Goal: Contribute content: Add original content to the website for others to see

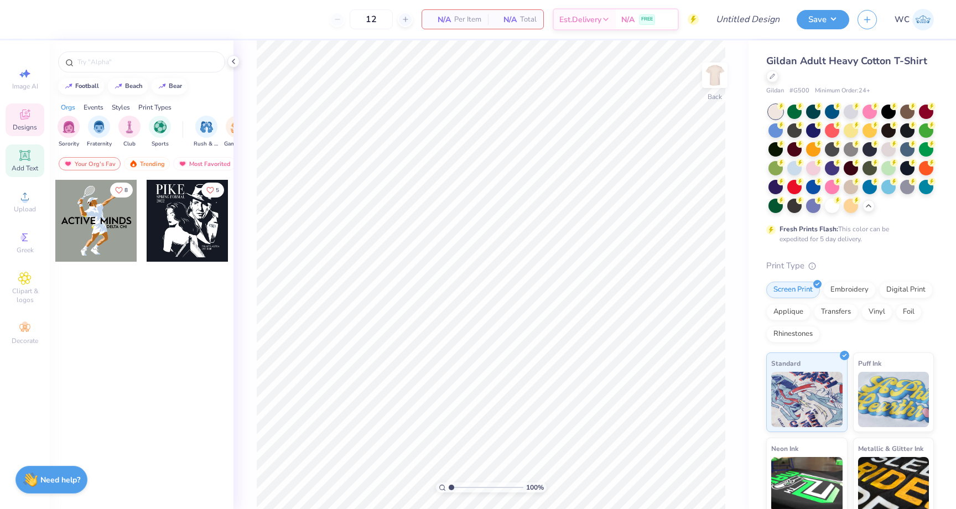
click at [33, 170] on span "Add Text" at bounding box center [25, 168] width 27 height 9
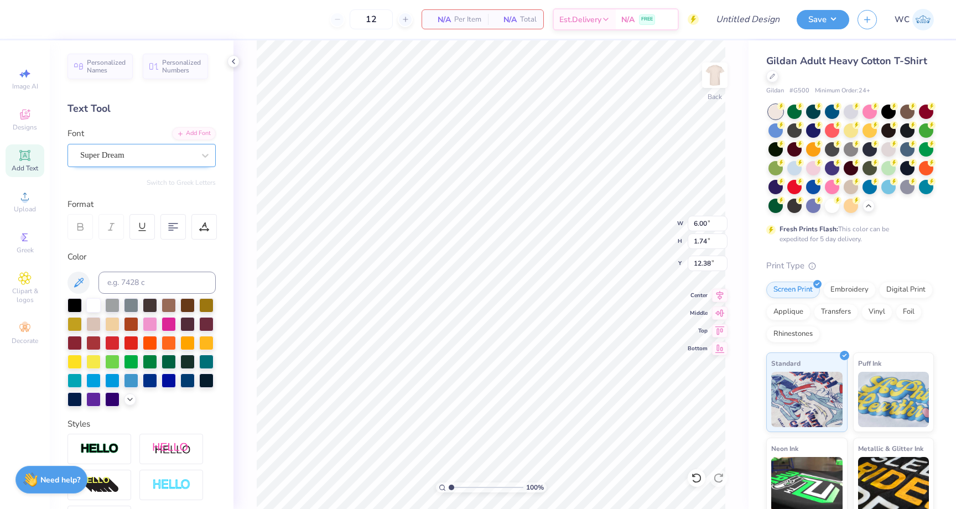
click at [164, 153] on div "Super Dream" at bounding box center [137, 155] width 116 height 17
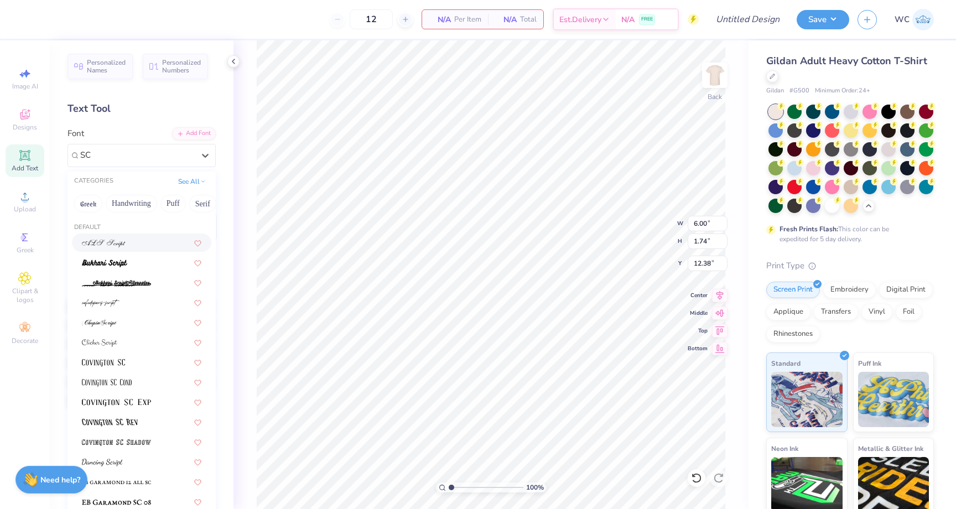
type input "S"
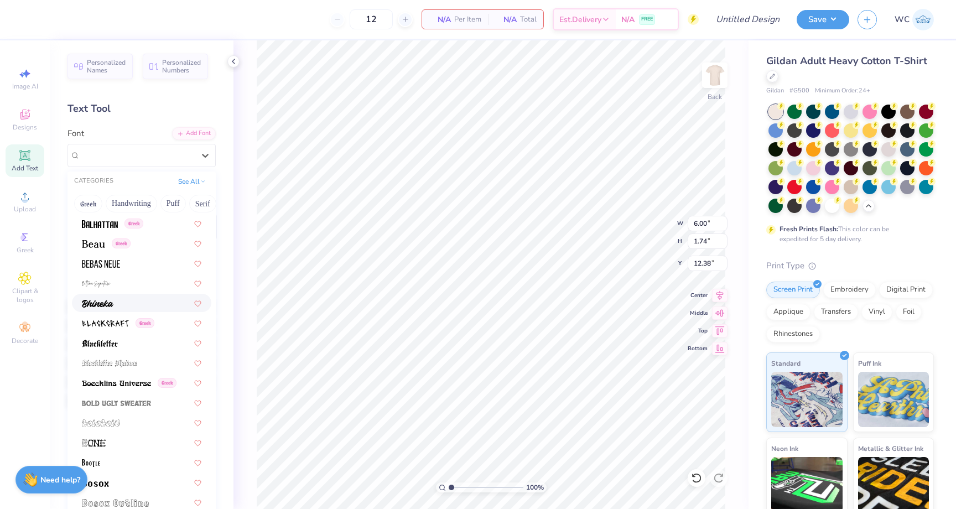
scroll to position [561, 0]
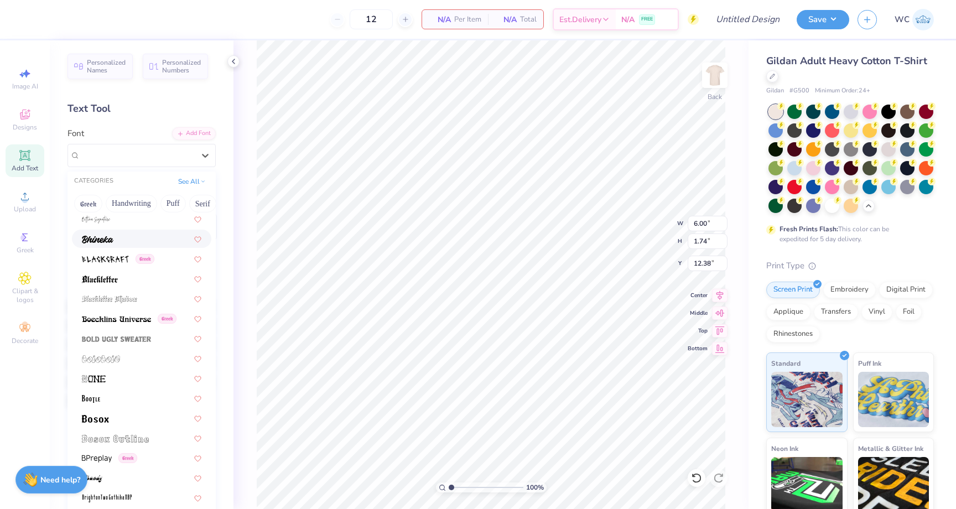
click at [129, 237] on div at bounding box center [141, 239] width 119 height 12
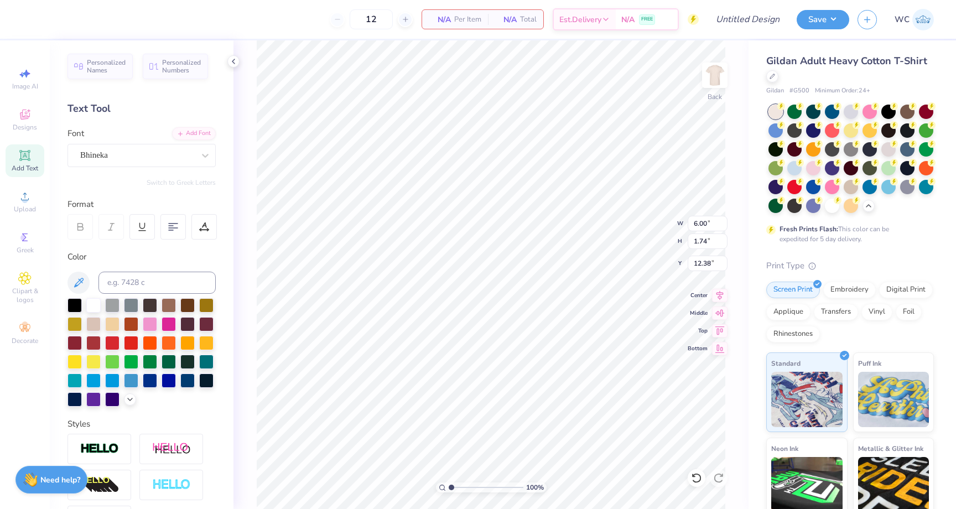
type input "4.16"
type input "1.90"
type input "12.30"
type textarea "T"
click at [164, 285] on input at bounding box center [156, 283] width 117 height 22
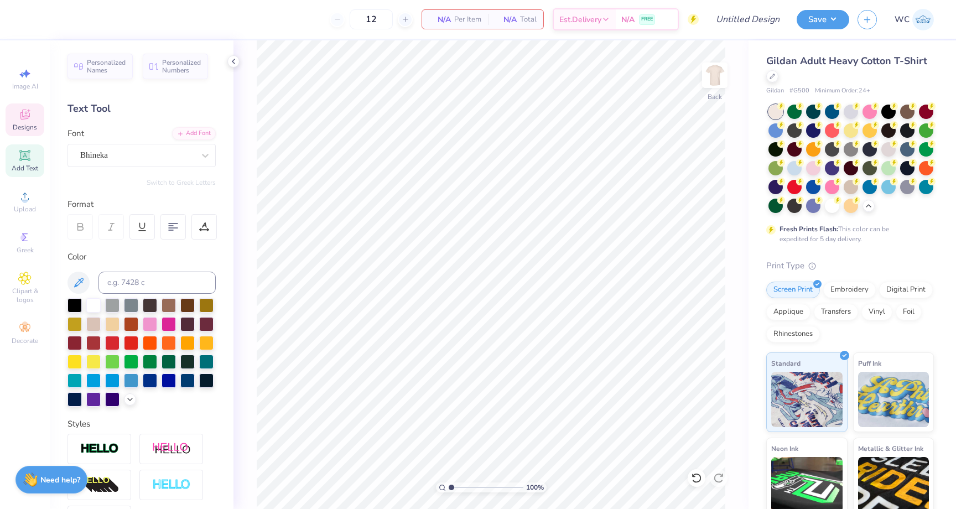
click at [33, 119] on div "Designs" at bounding box center [25, 119] width 39 height 33
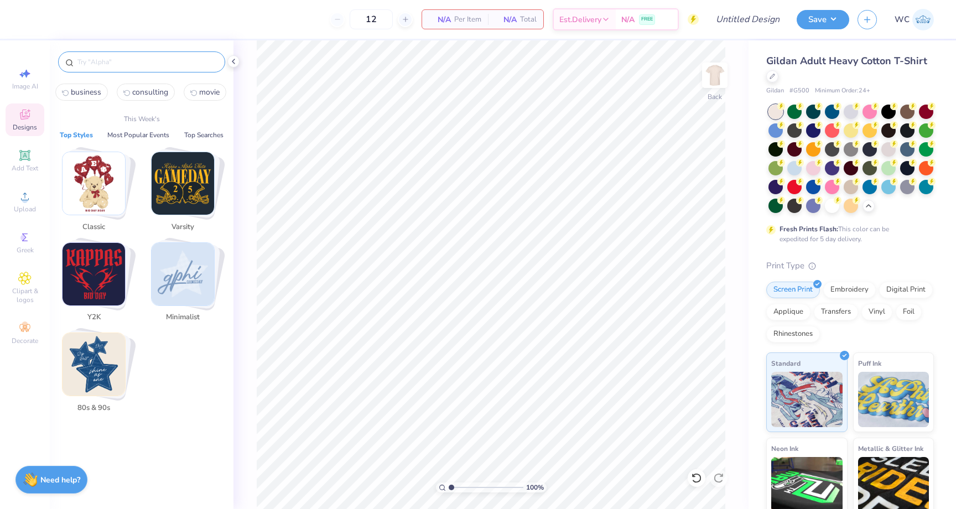
click at [127, 56] on input "text" at bounding box center [147, 61] width 142 height 11
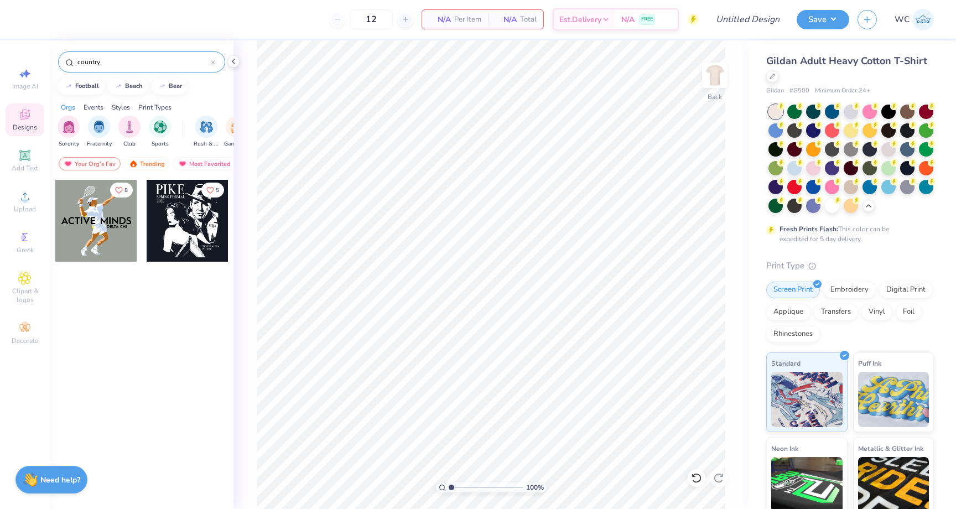
type input "country"
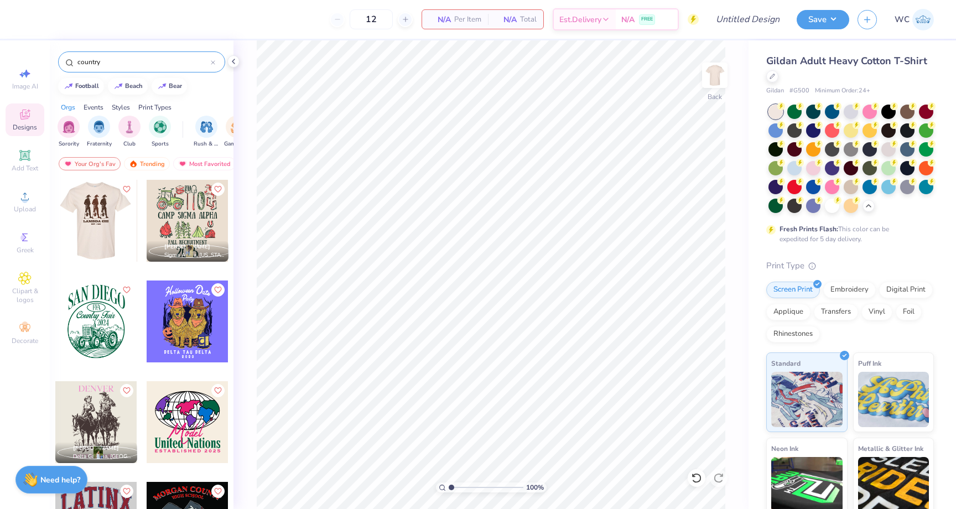
scroll to position [32, 0]
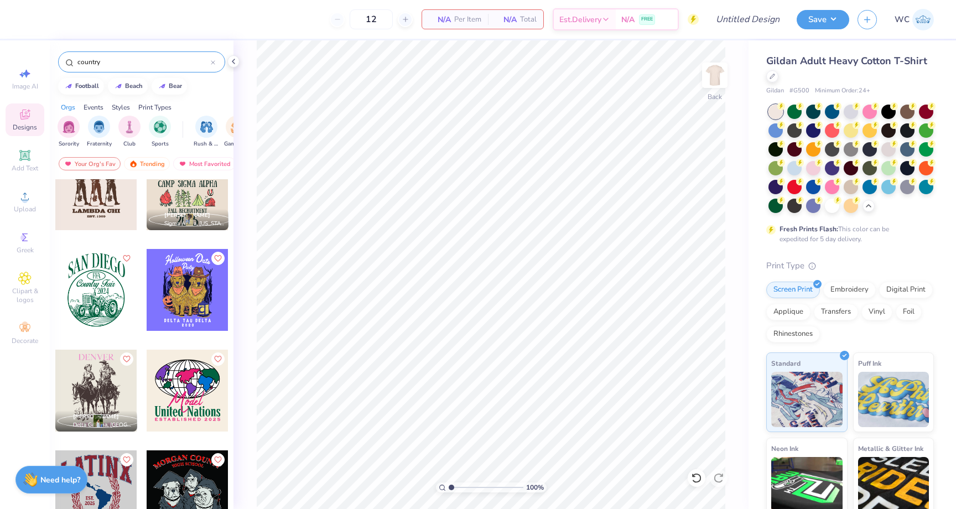
click at [85, 196] on div at bounding box center [96, 189] width 82 height 82
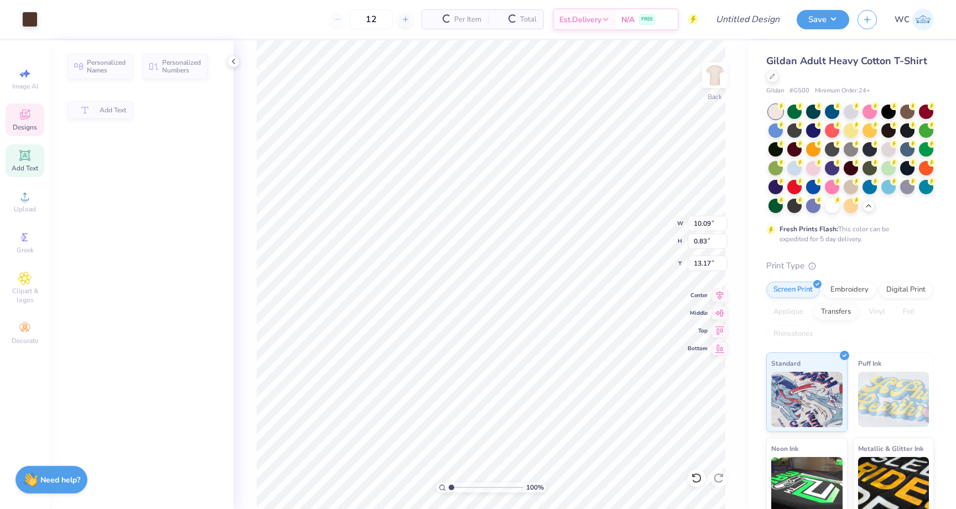
type input "10.09"
type input "0.83"
type input "13.17"
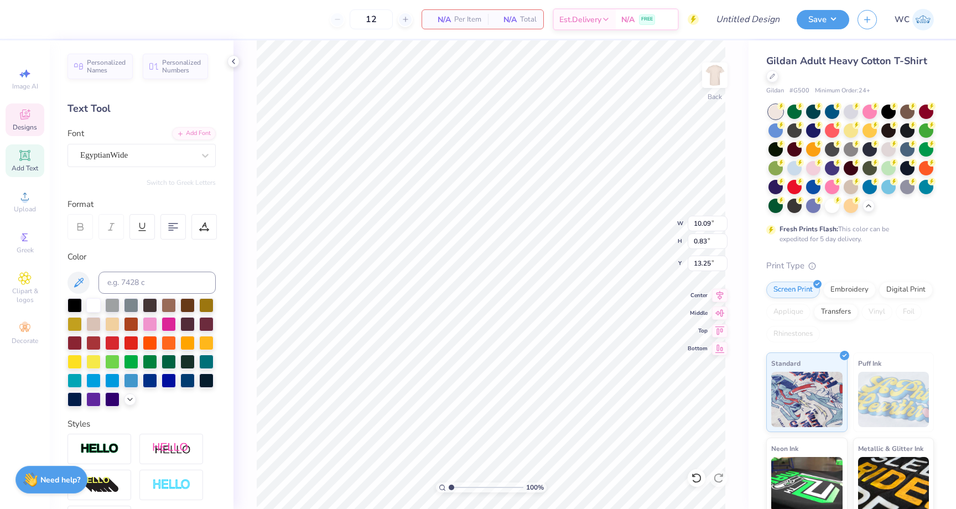
scroll to position [0, 0]
type textarea "[GEOGRAPHIC_DATA]"
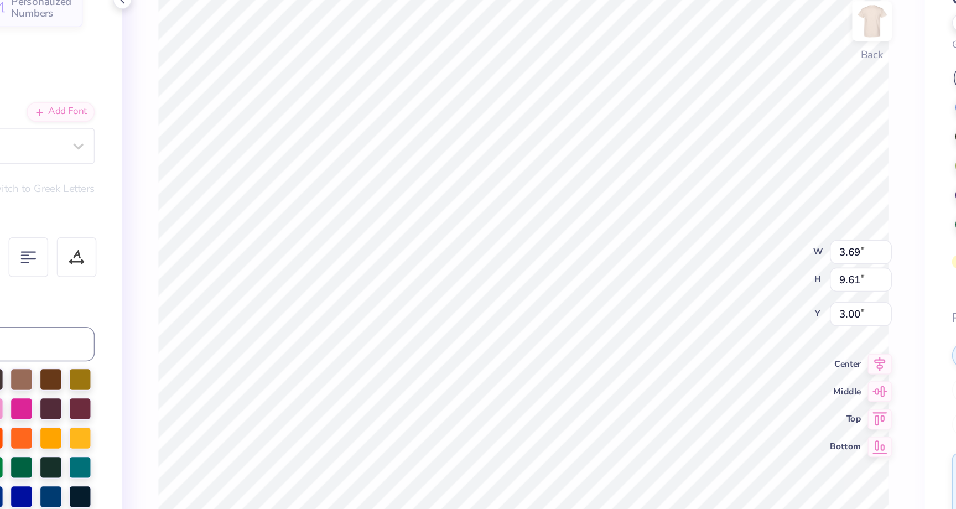
type input "3.69"
type input "9.61"
type input "3.00"
type textarea "PI KAPPA PHI"
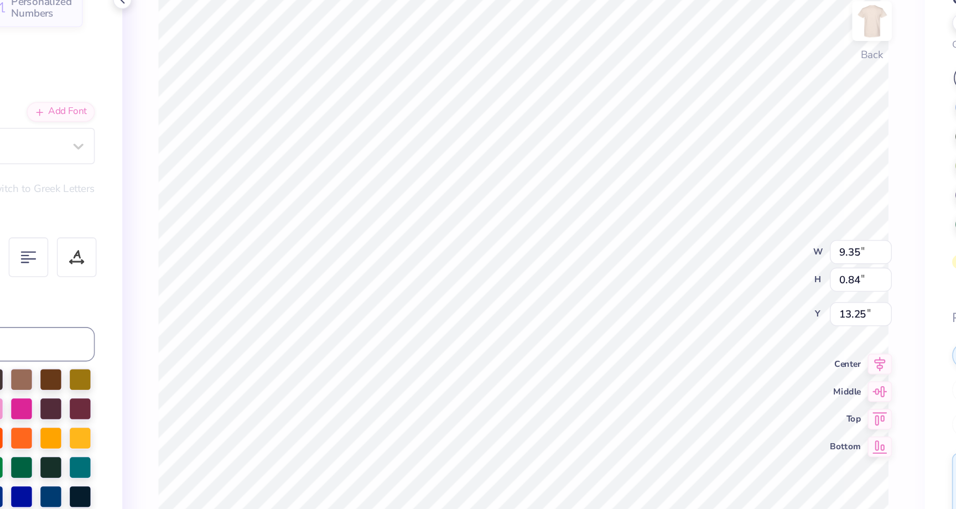
scroll to position [0, 2]
type input "10.09"
type input "0.74"
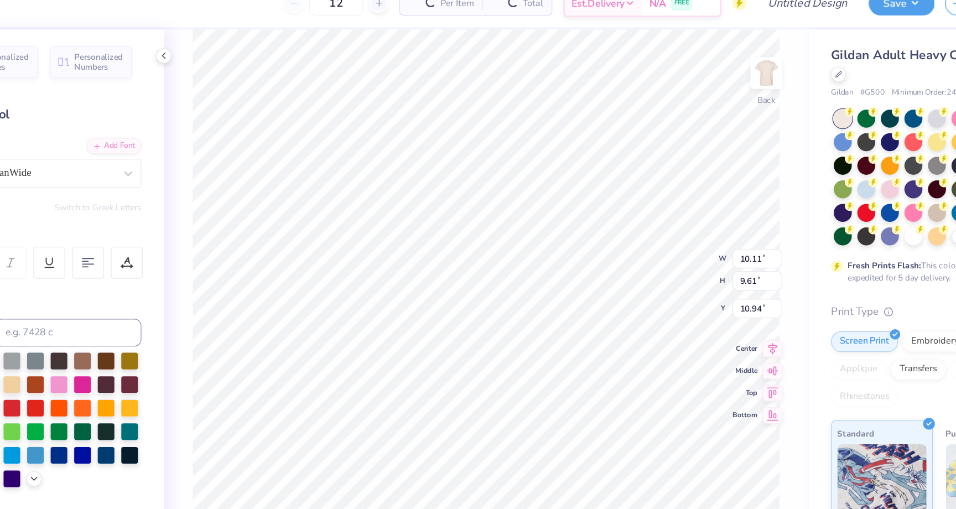
type input "10.94"
type input "3.00"
type input "10.09"
type input "0.74"
type input "0.86"
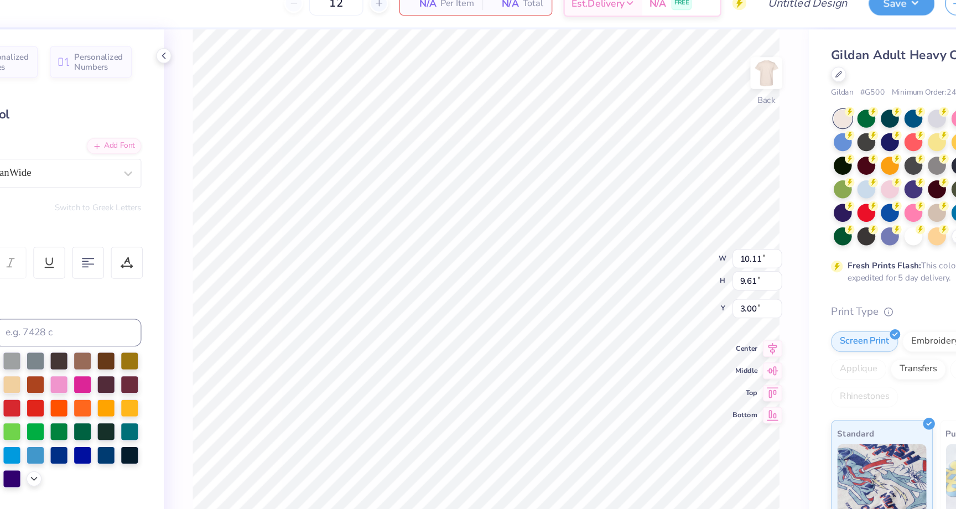
type input "5.56"
type input "10.09"
type input "0.74"
type input "3.00"
type input "3.69"
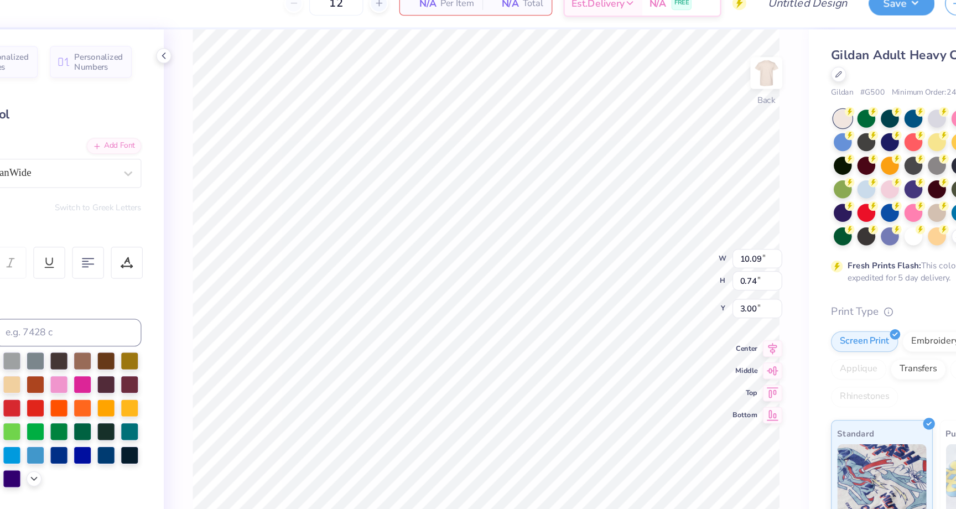
type input "9.61"
type input "5.56"
type input "4.16"
type input "15.47"
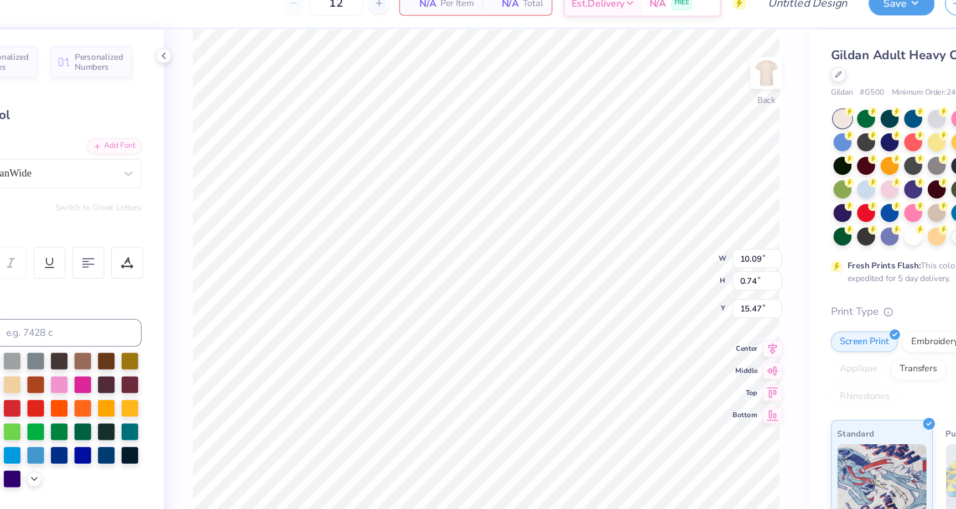
type textarea "FALL FORMAL"
type input "9.89"
type input "0.72"
type input "14.48"
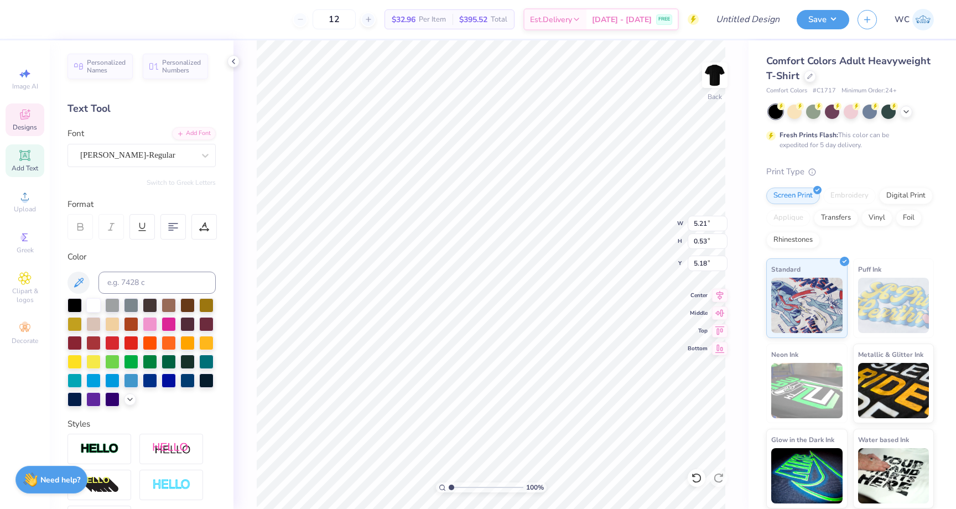
scroll to position [0, 1]
type textarea "FALL FORMAL"
type input "5.18"
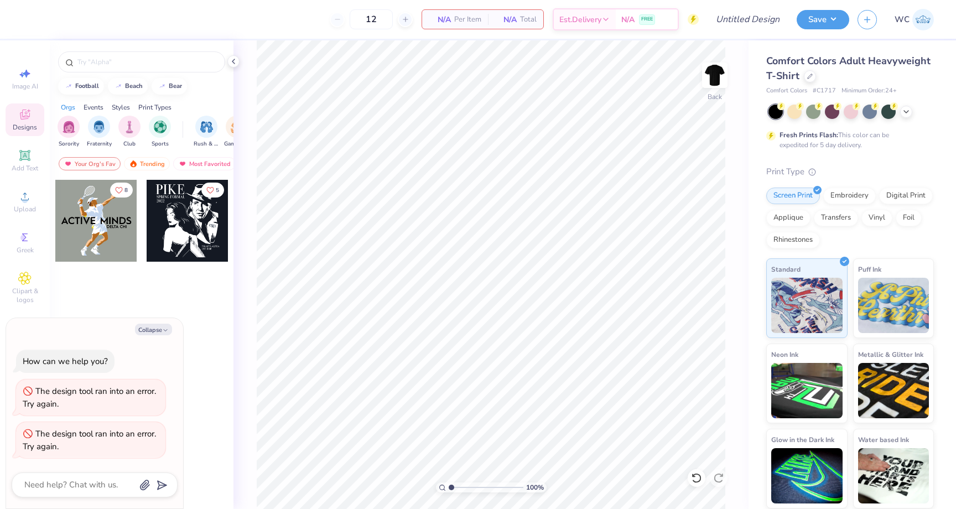
click at [129, 289] on div "8 5" at bounding box center [142, 364] width 184 height 371
click at [24, 88] on span "Image AI" at bounding box center [25, 86] width 26 height 9
type textarea "x"
select select "4"
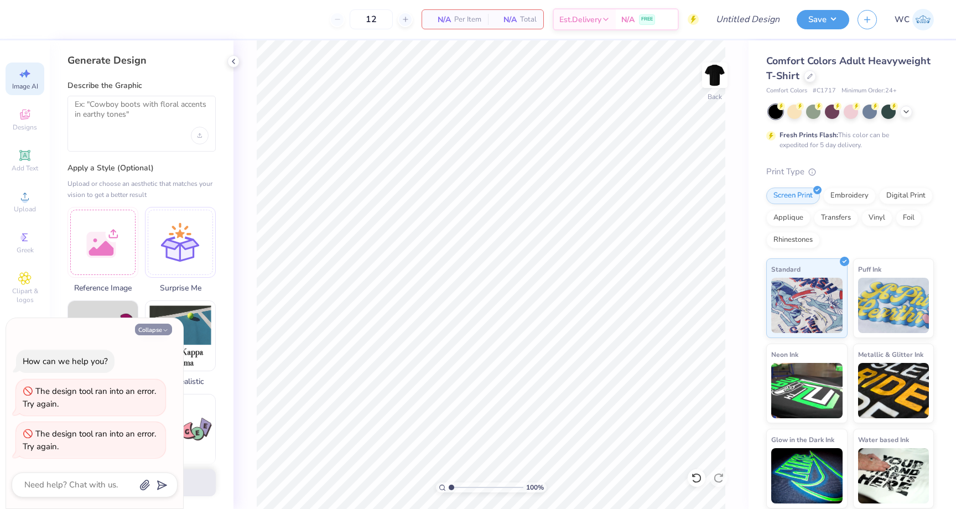
click at [149, 329] on button "Collapse" at bounding box center [153, 330] width 37 height 12
type textarea "x"
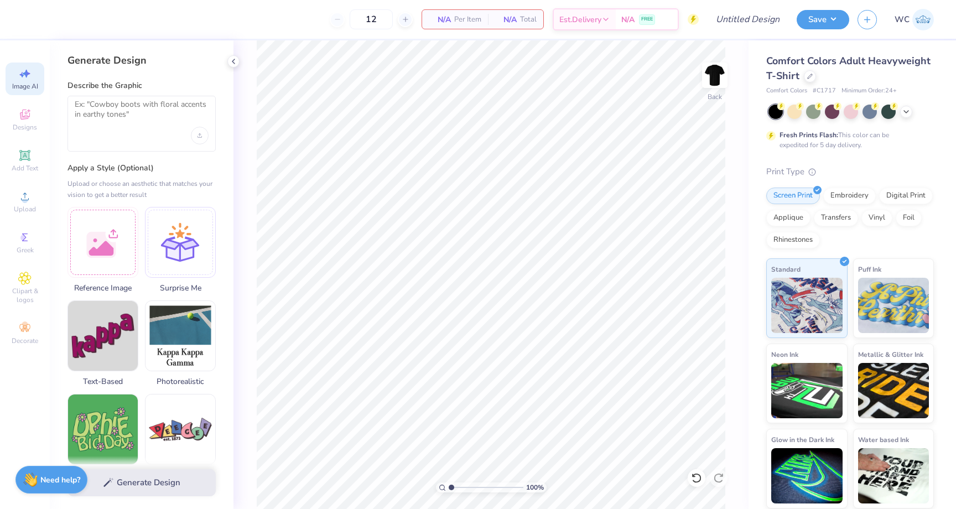
click at [336, 23] on div "12" at bounding box center [371, 19] width 83 height 20
click at [403, 15] on icon at bounding box center [405, 19] width 8 height 8
click at [343, 24] on div "13" at bounding box center [371, 19] width 83 height 20
click at [337, 24] on div at bounding box center [337, 19] width 15 height 15
type input "12"
